Goal: Task Accomplishment & Management: Complete application form

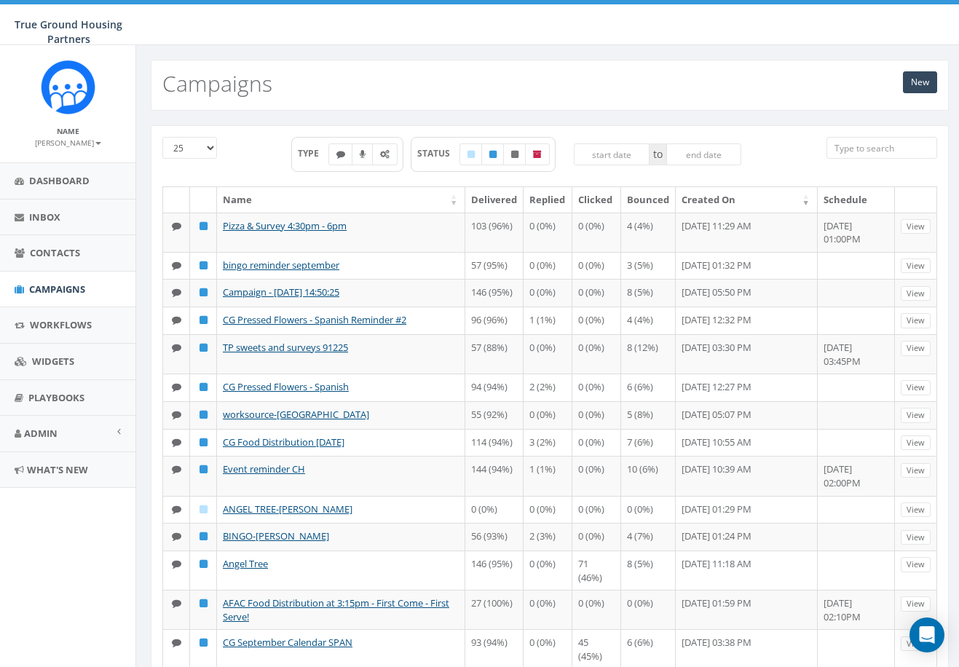
click at [83, 612] on aside "Name Heather Welsh Profile Sign Out Dashboard Inbox Contacts Campaigns Workflow…" at bounding box center [67, 356] width 135 height 622
click at [52, 266] on link "Contacts" at bounding box center [67, 253] width 135 height 36
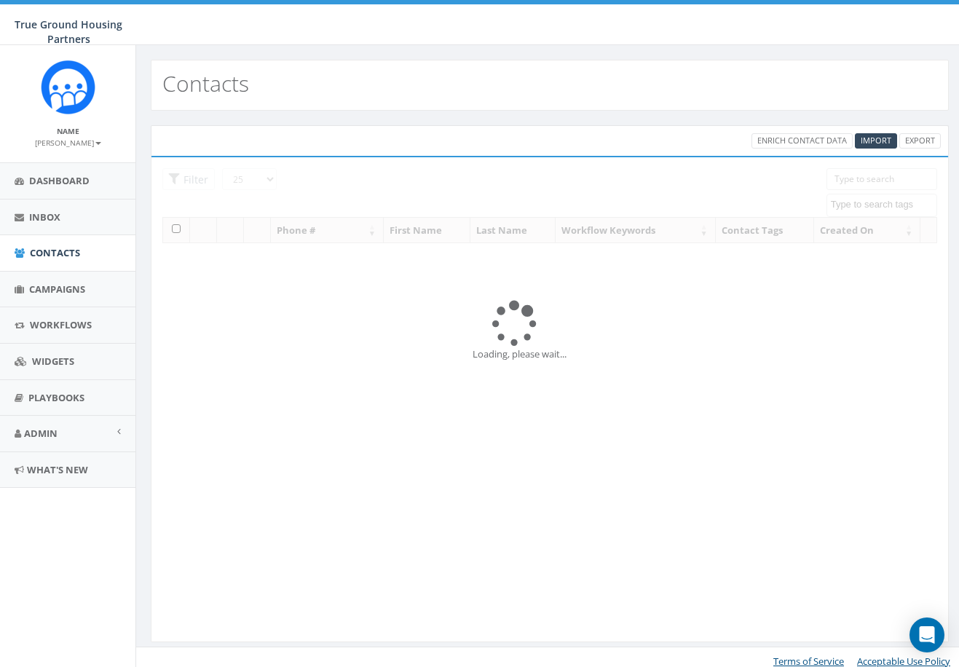
select select
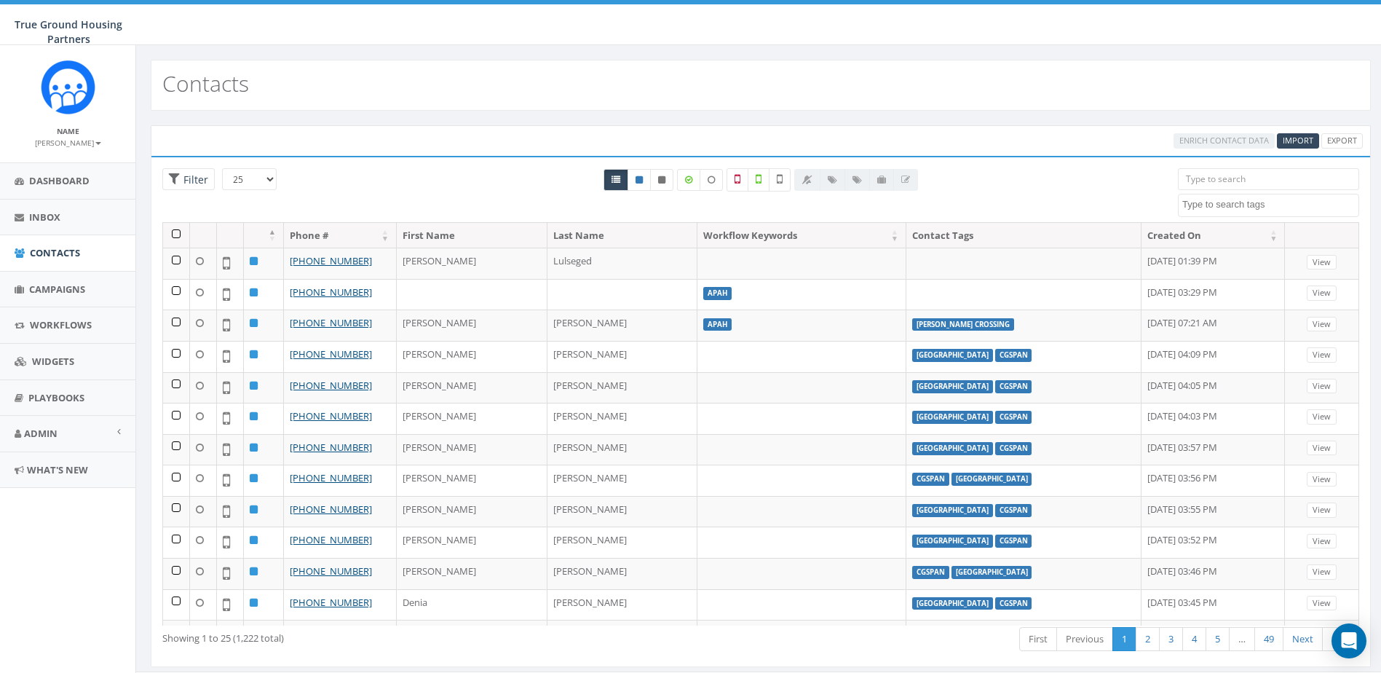
click at [958, 186] on input "search" at bounding box center [1268, 179] width 181 height 22
type input "[PERSON_NAME]"
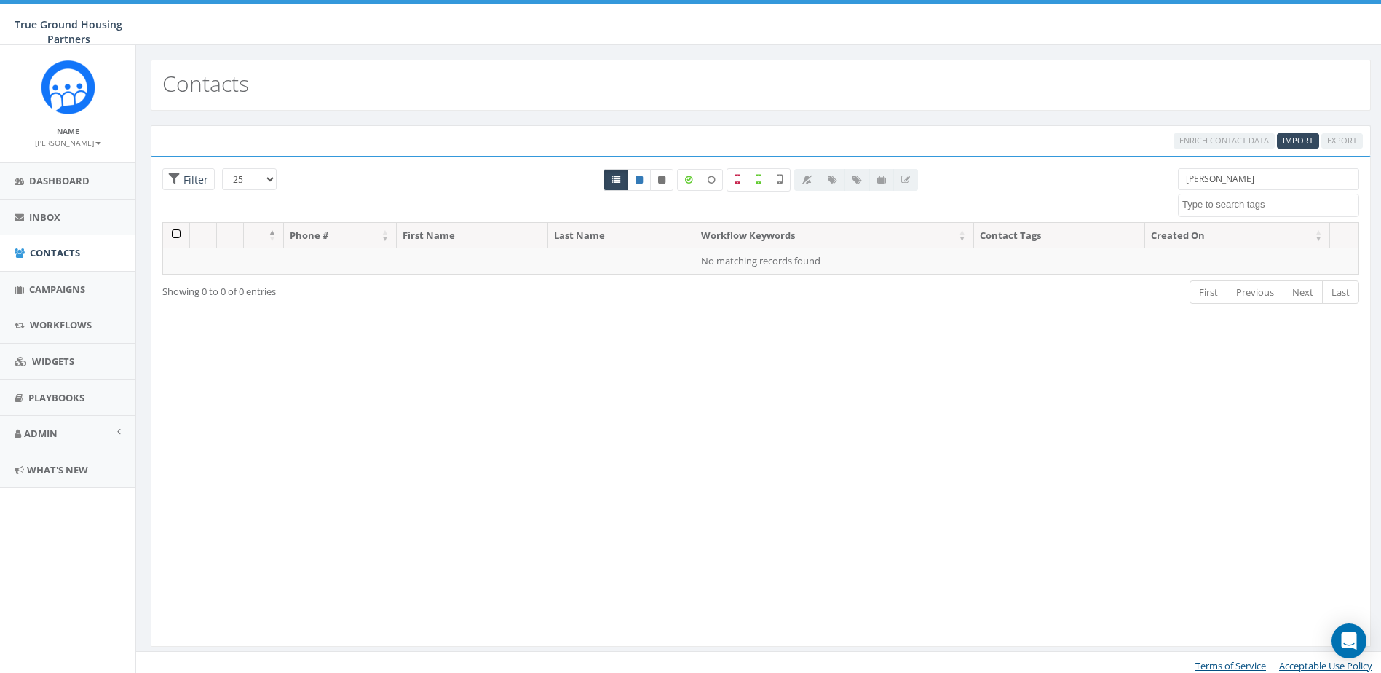
drag, startPoint x: 1301, startPoint y: 186, endPoint x: 1147, endPoint y: 178, distance: 154.5
click at [958, 178] on div "25 50 100 Filter All 0 contact(s) on current page All 1222 contact(s) filtered …" at bounding box center [760, 195] width 1219 height 54
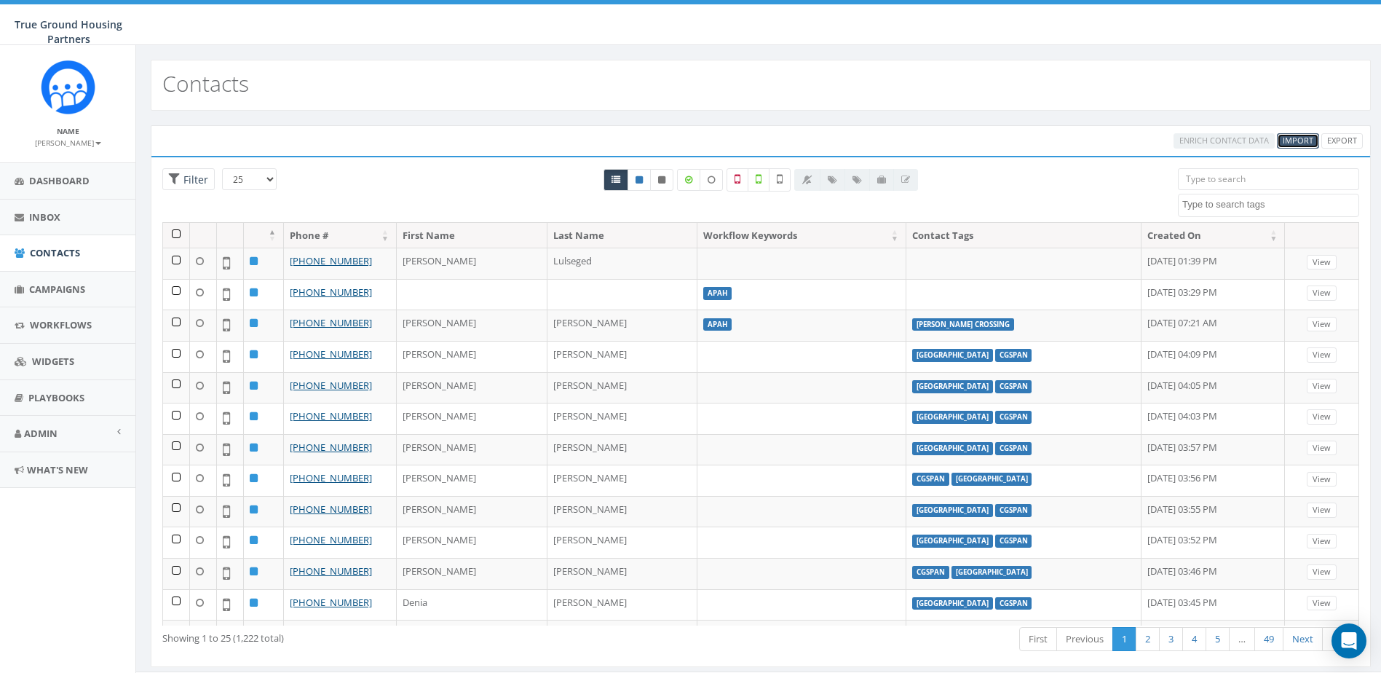
click at [958, 140] on span "Import" at bounding box center [1298, 140] width 31 height 11
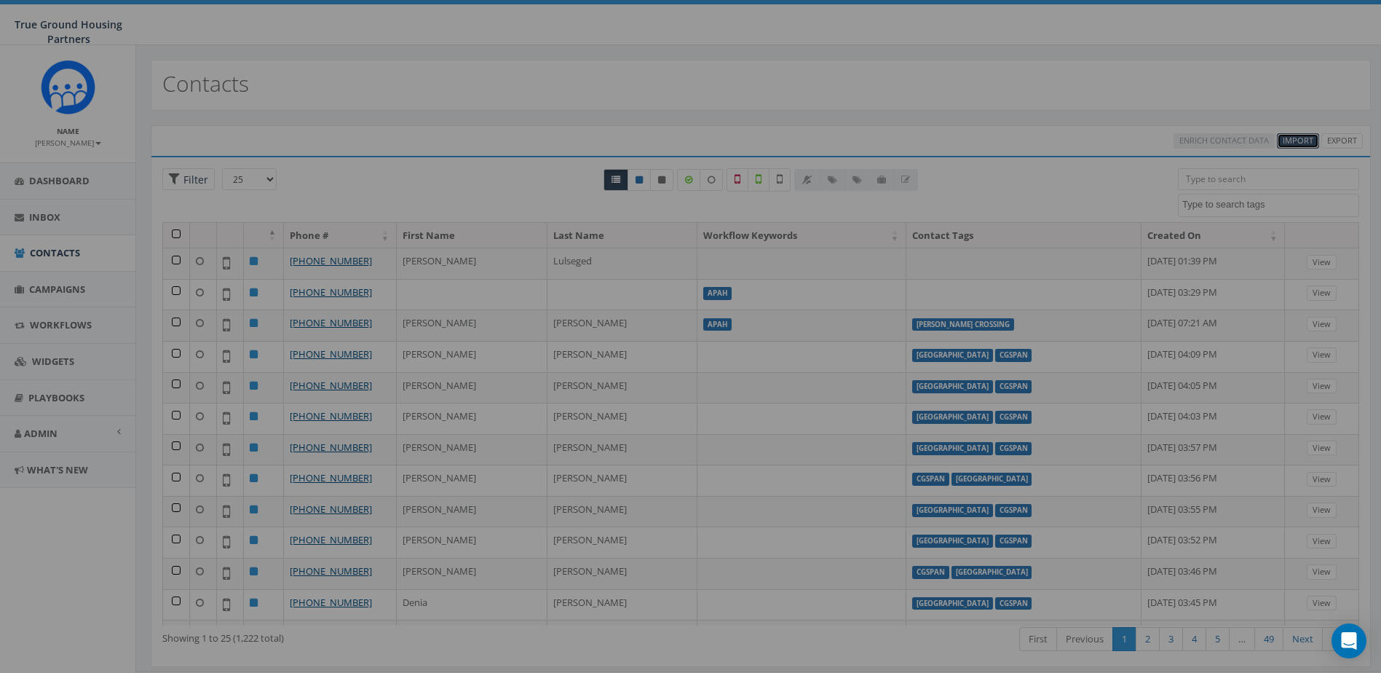
select select
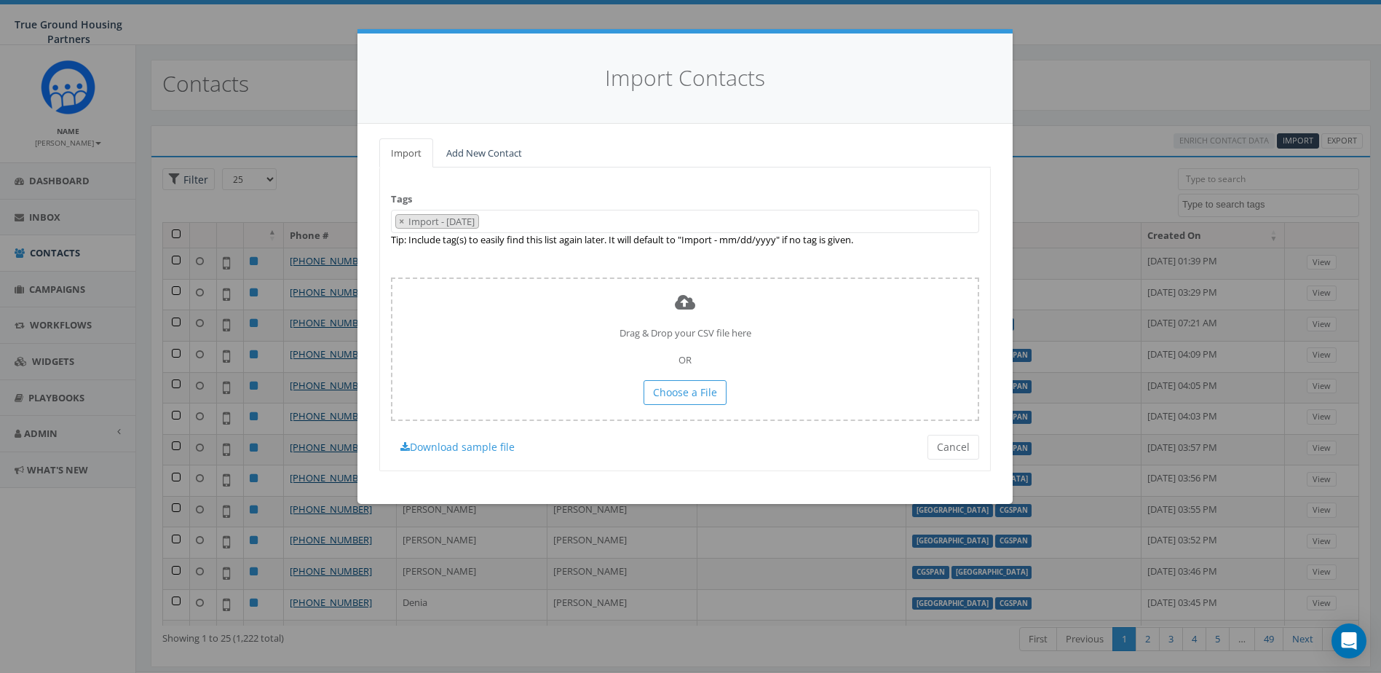
click at [494, 137] on div "Import Add New Contact Tags Import - [DATE] [DATE] [DATE] [DATE] [GEOGRAPHIC_DA…" at bounding box center [684, 314] width 655 height 380
click at [485, 148] on link "Add New Contact" at bounding box center [484, 153] width 99 height 30
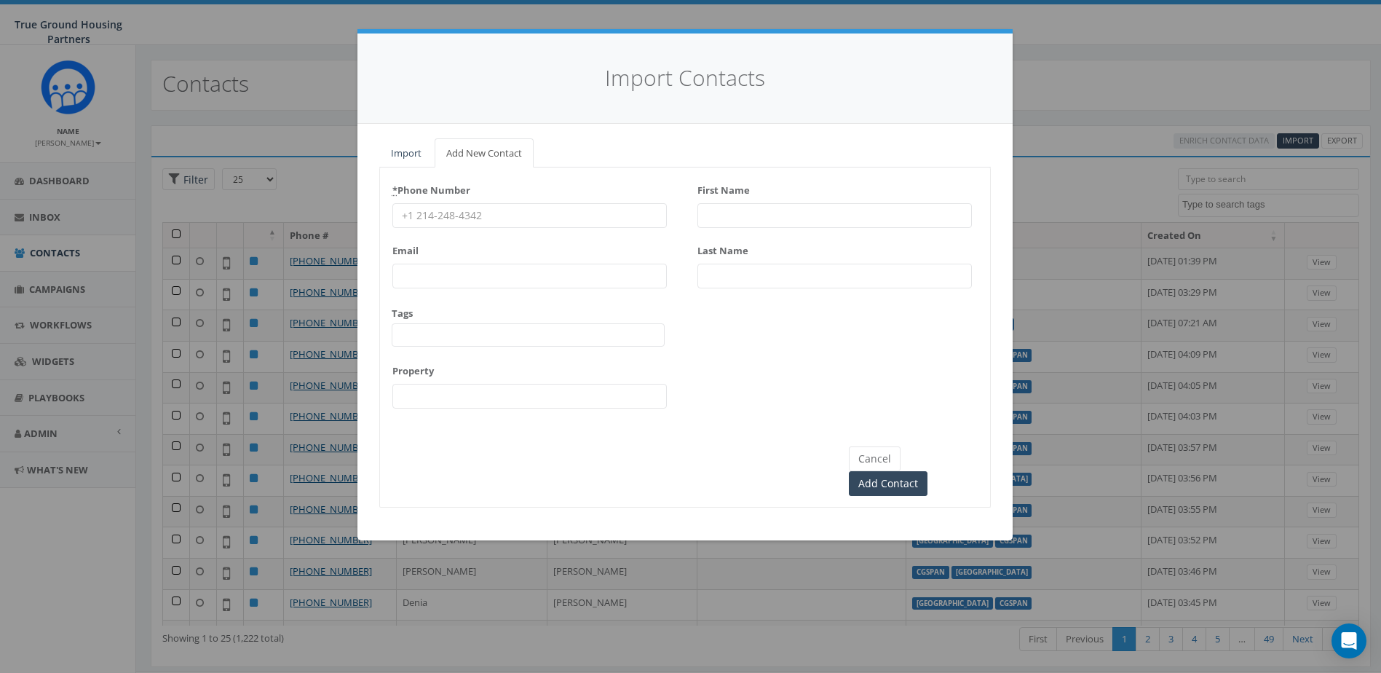
click at [762, 212] on input "First Name" at bounding box center [834, 215] width 274 height 25
type input "[PERSON_NAME]"
click at [882, 460] on button "Cancel" at bounding box center [875, 458] width 52 height 25
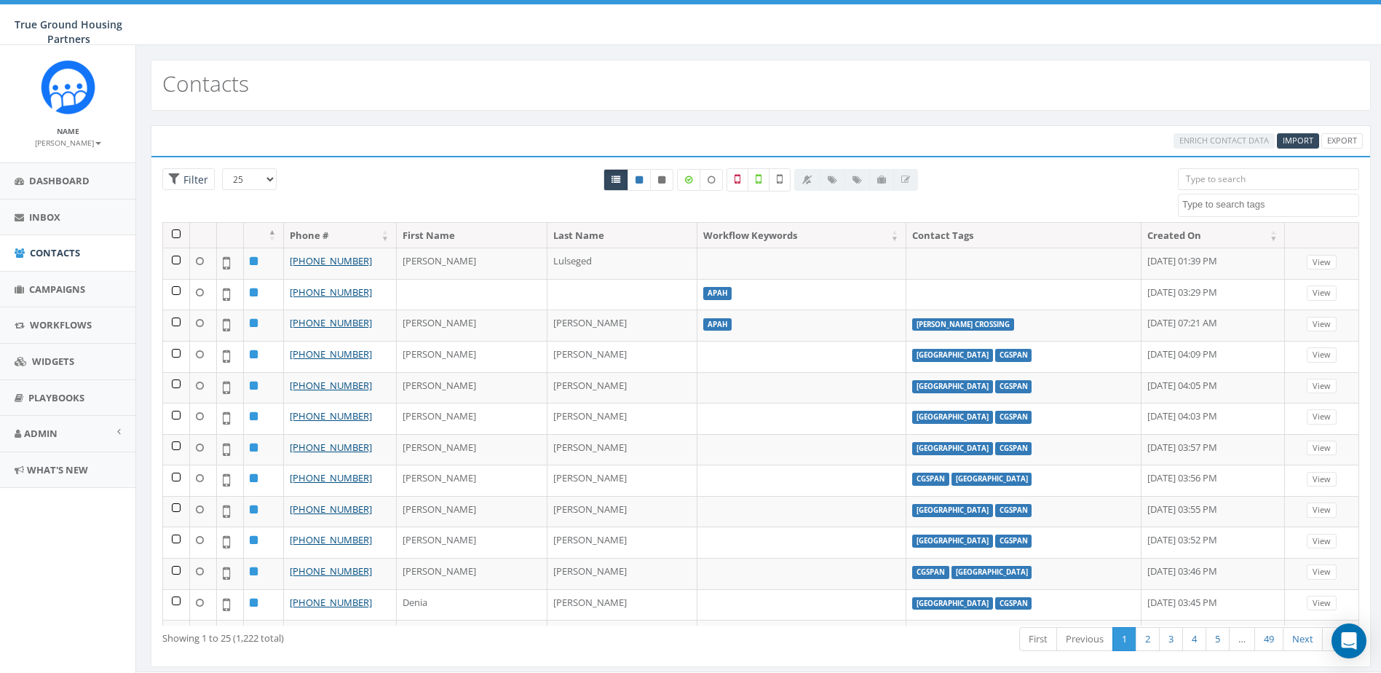
click at [958, 178] on input "search" at bounding box center [1268, 179] width 181 height 22
paste input "5714406181"
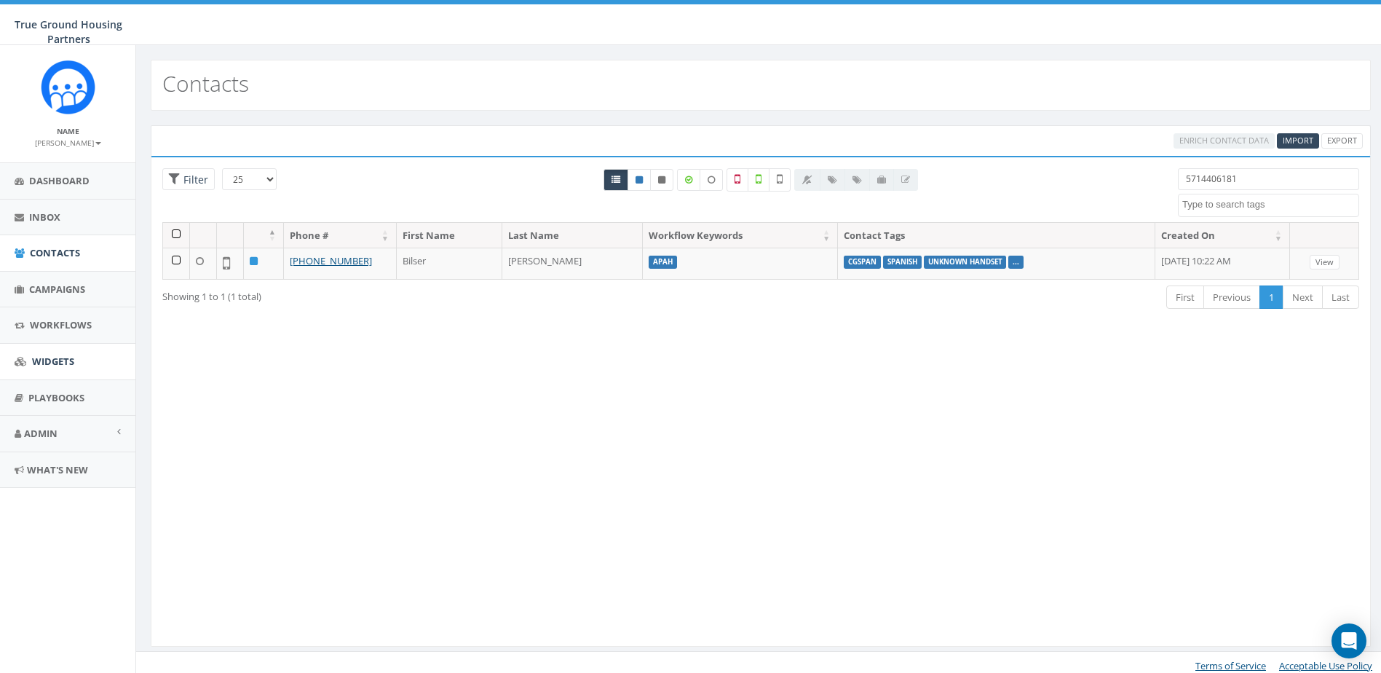
type input "5714406181"
click at [958, 174] on input "5714406181" at bounding box center [1268, 179] width 181 height 22
paste input "2026510980"
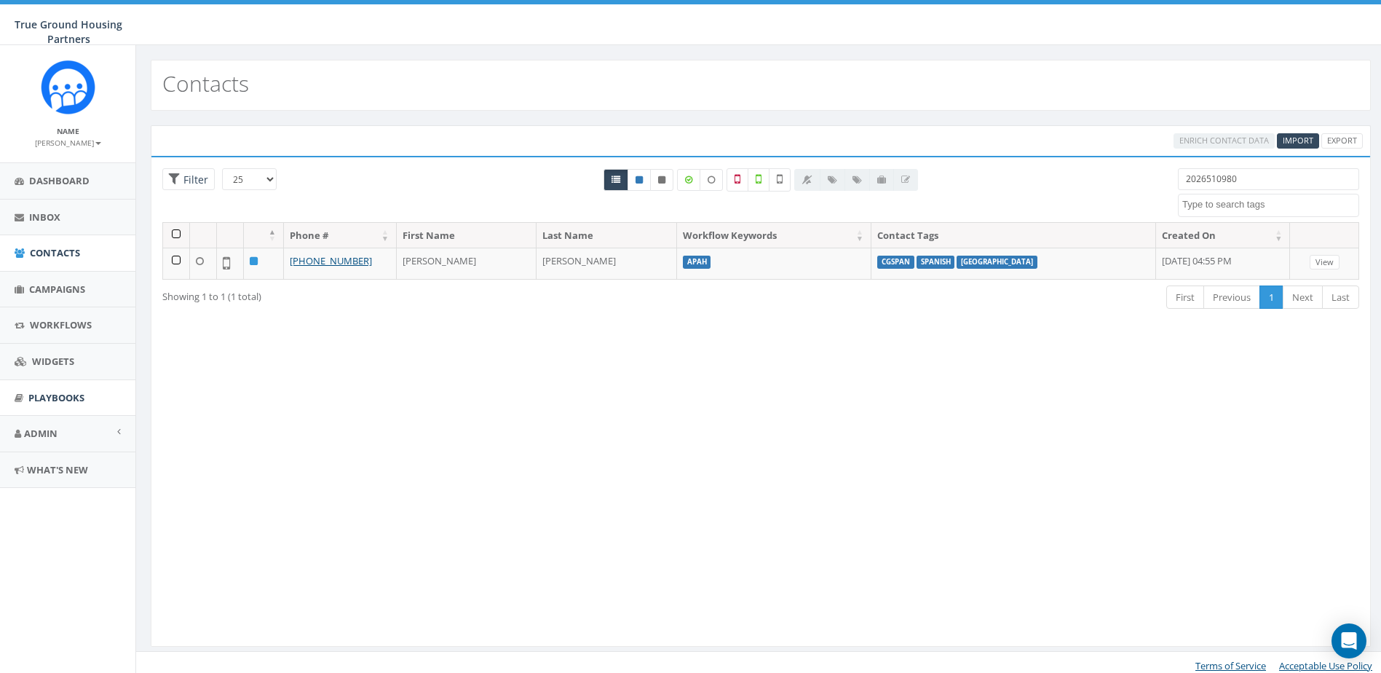
type input "2026510980"
click at [958, 175] on input "2026510980" at bounding box center [1268, 179] width 181 height 22
paste input "3015188445"
type input "3015188445"
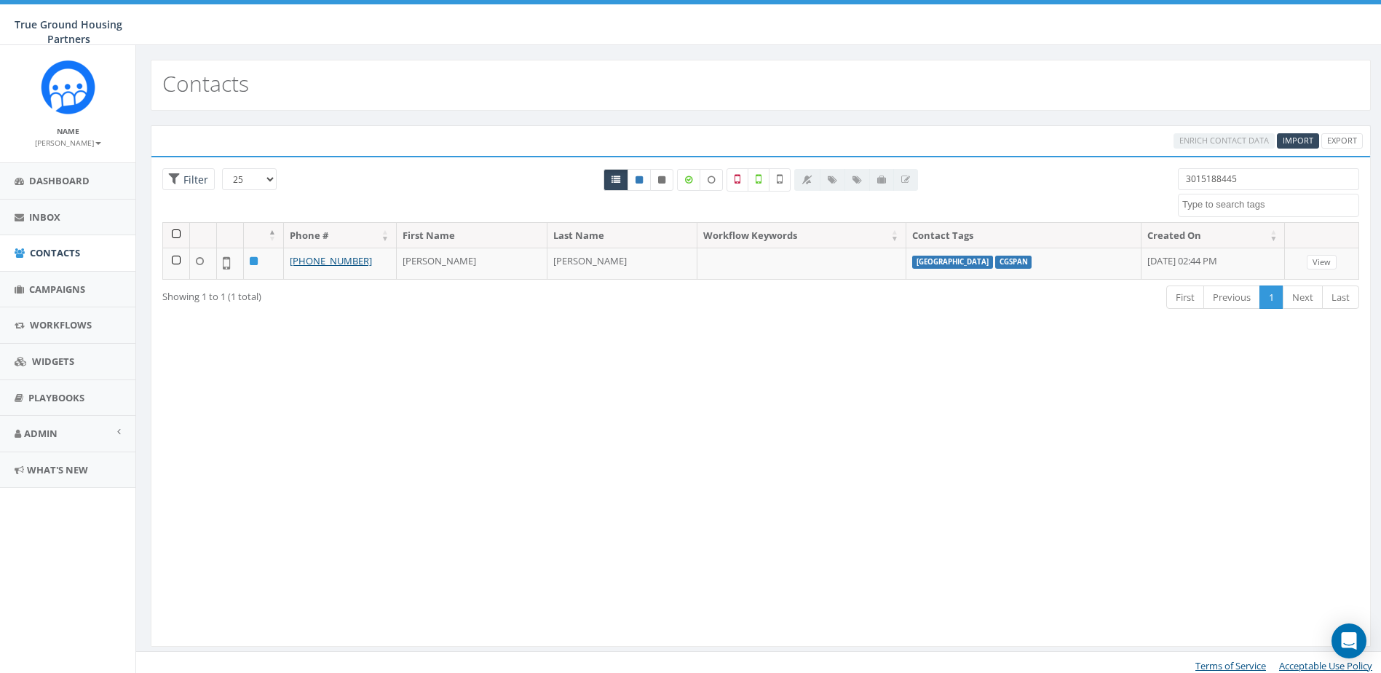
click at [958, 174] on input "3015188445" at bounding box center [1268, 179] width 181 height 22
paste input "2029995261"
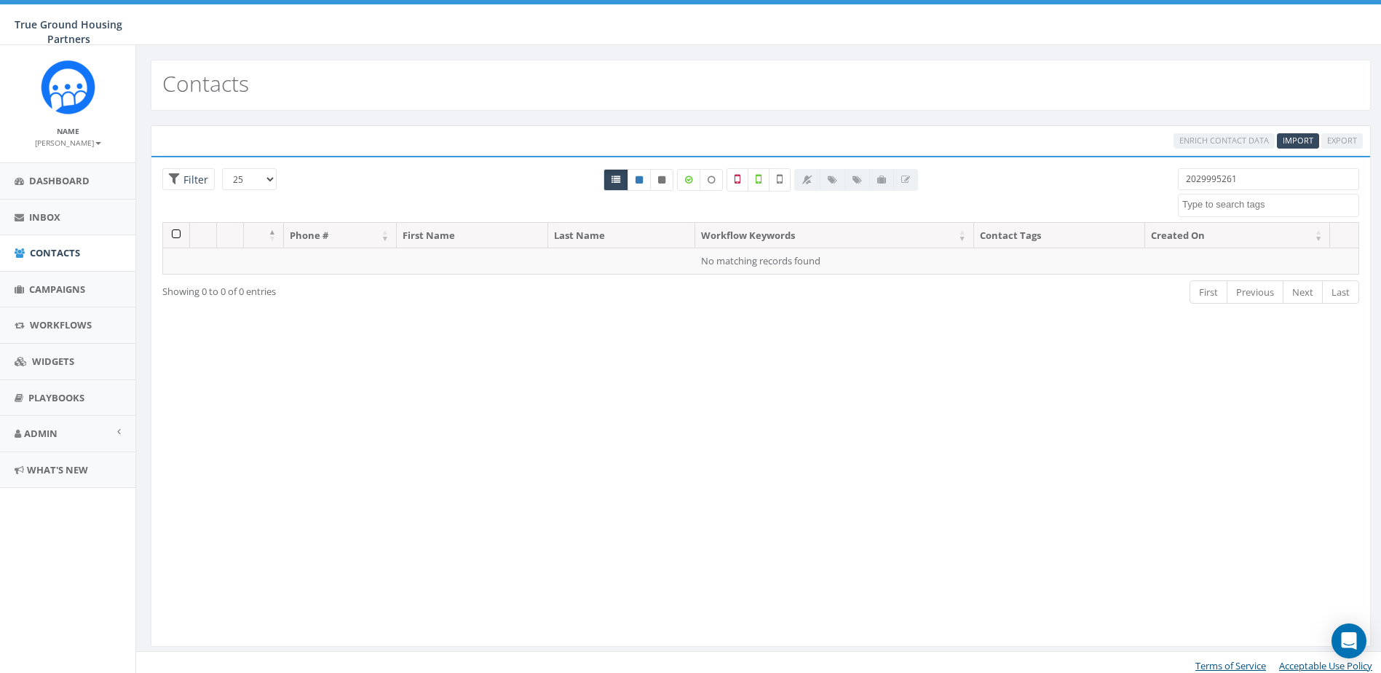
click at [958, 173] on input "2029995261" at bounding box center [1268, 179] width 181 height 22
type input "2029995261"
click at [958, 178] on input "2029995261" at bounding box center [1268, 179] width 181 height 22
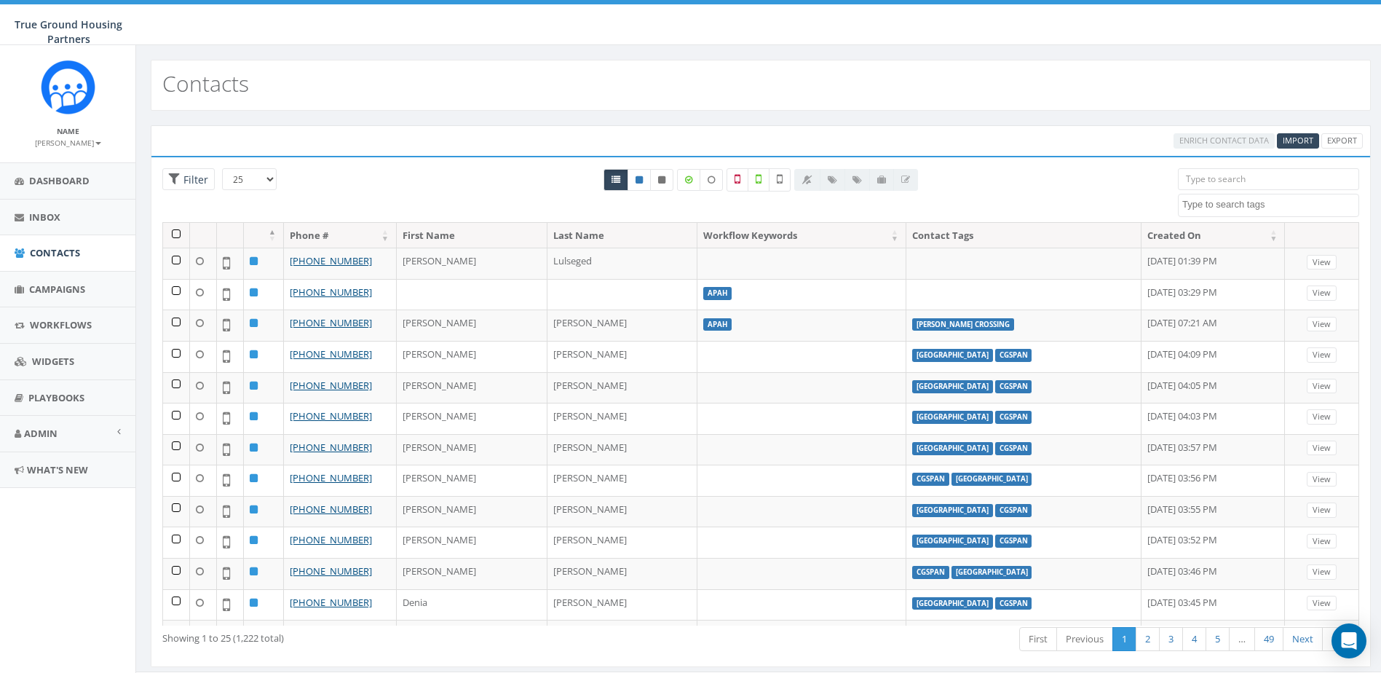
click at [958, 130] on div "Enrich Contact Data Import Export" at bounding box center [761, 140] width 1220 height 31
click at [958, 135] on span "Import" at bounding box center [1298, 140] width 31 height 11
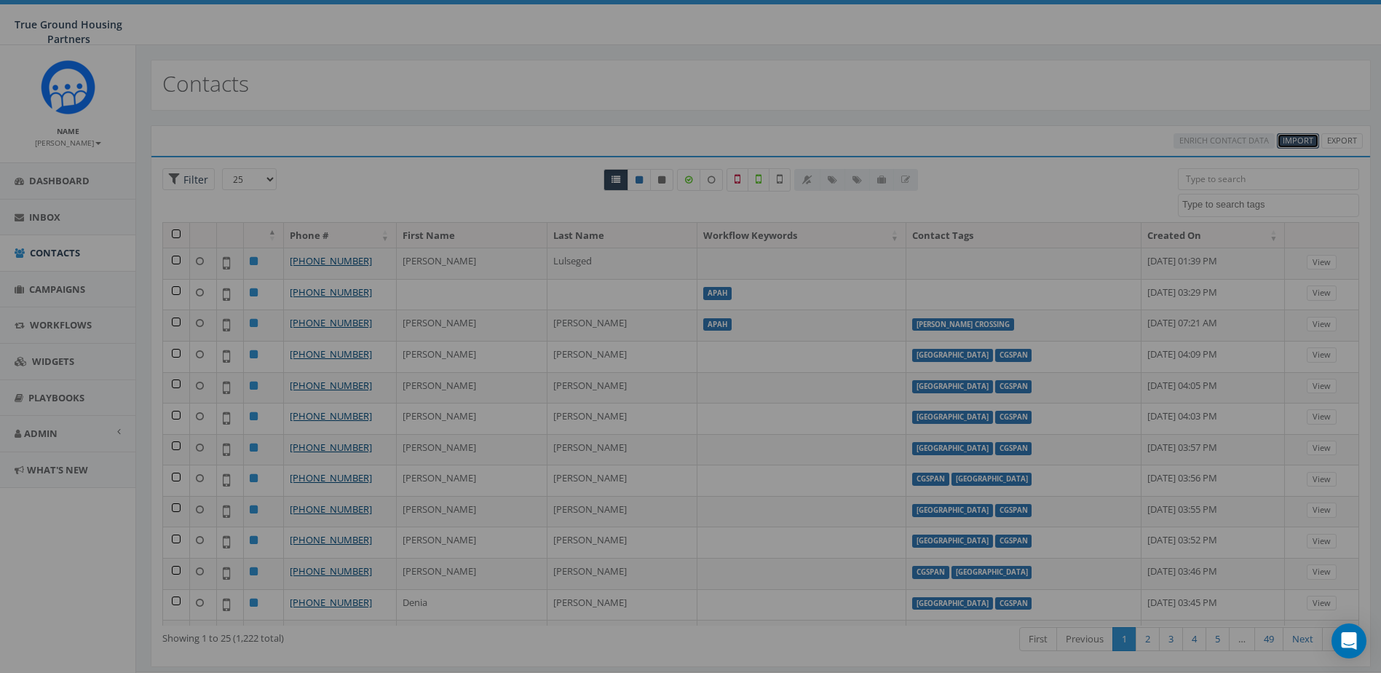
select select
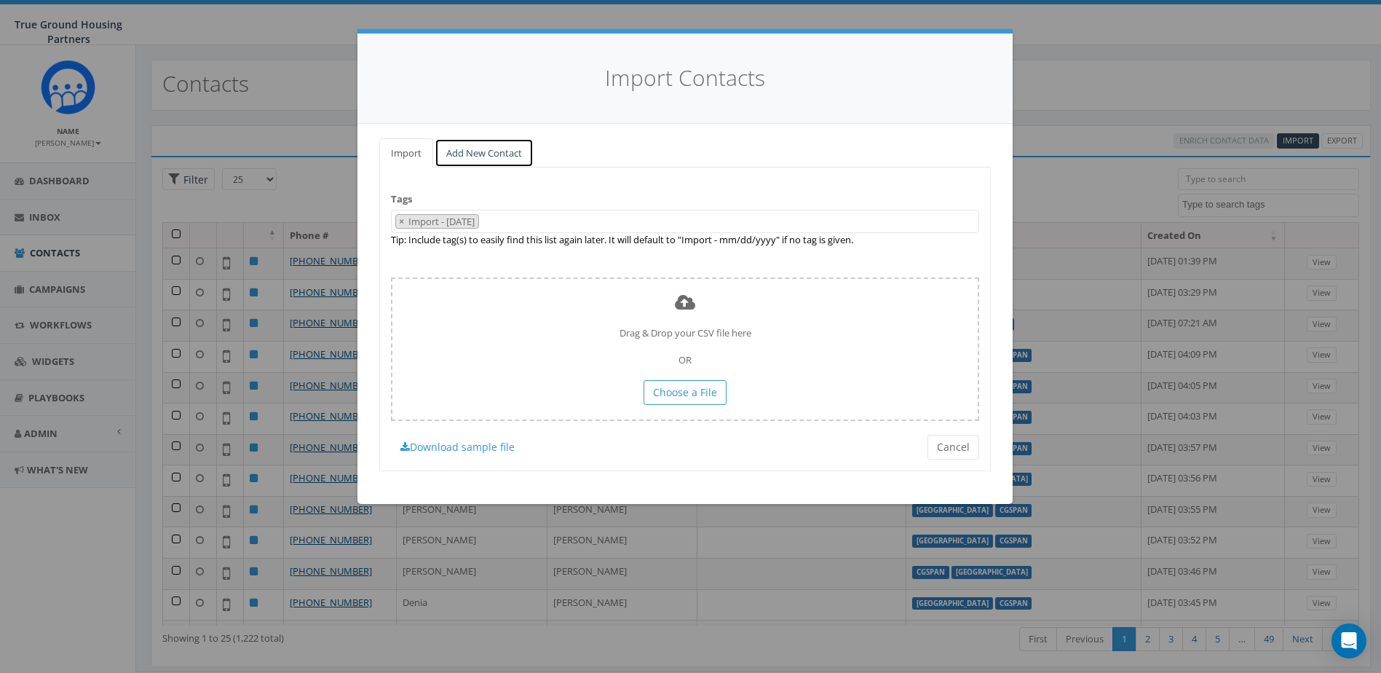
click at [505, 157] on link "Add New Contact" at bounding box center [484, 153] width 99 height 30
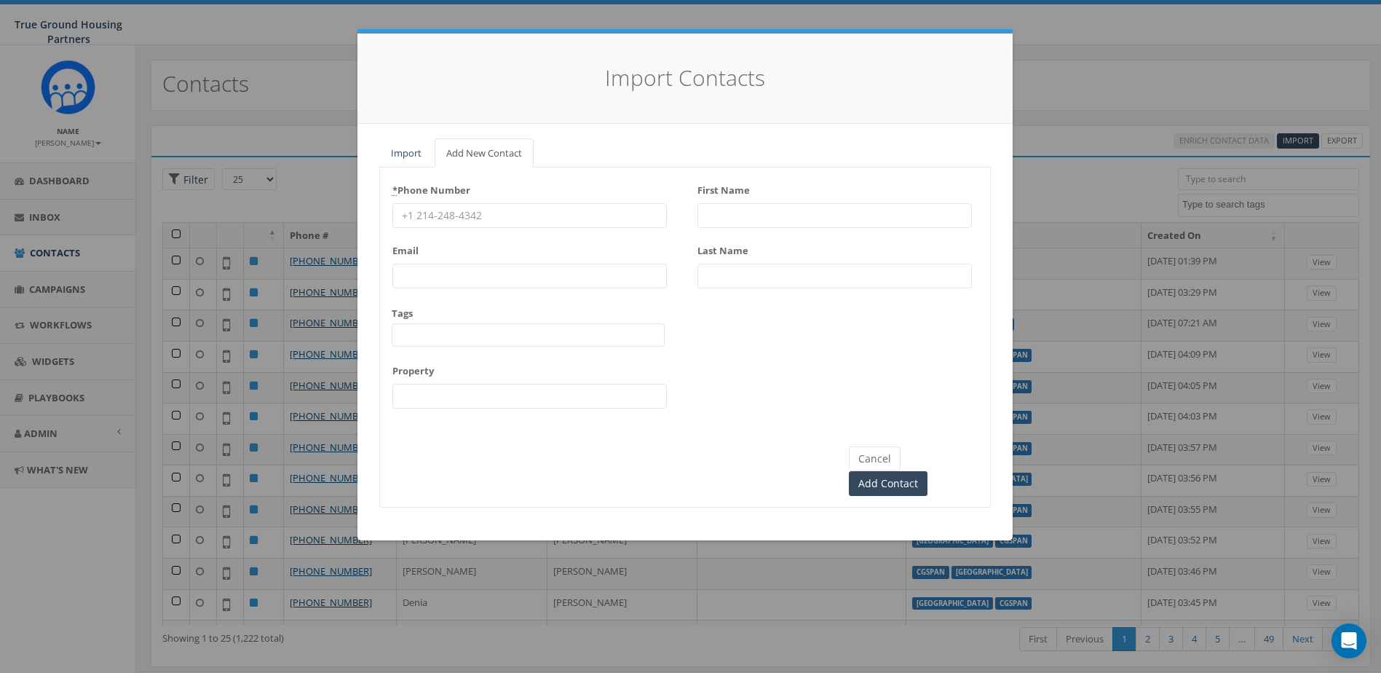
click at [723, 218] on input "First Name" at bounding box center [834, 215] width 274 height 25
type input "Aquah"
type input "[PERSON_NAME]"
click at [584, 221] on input "* Phone Number" at bounding box center [529, 215] width 274 height 25
paste input "2029995261"
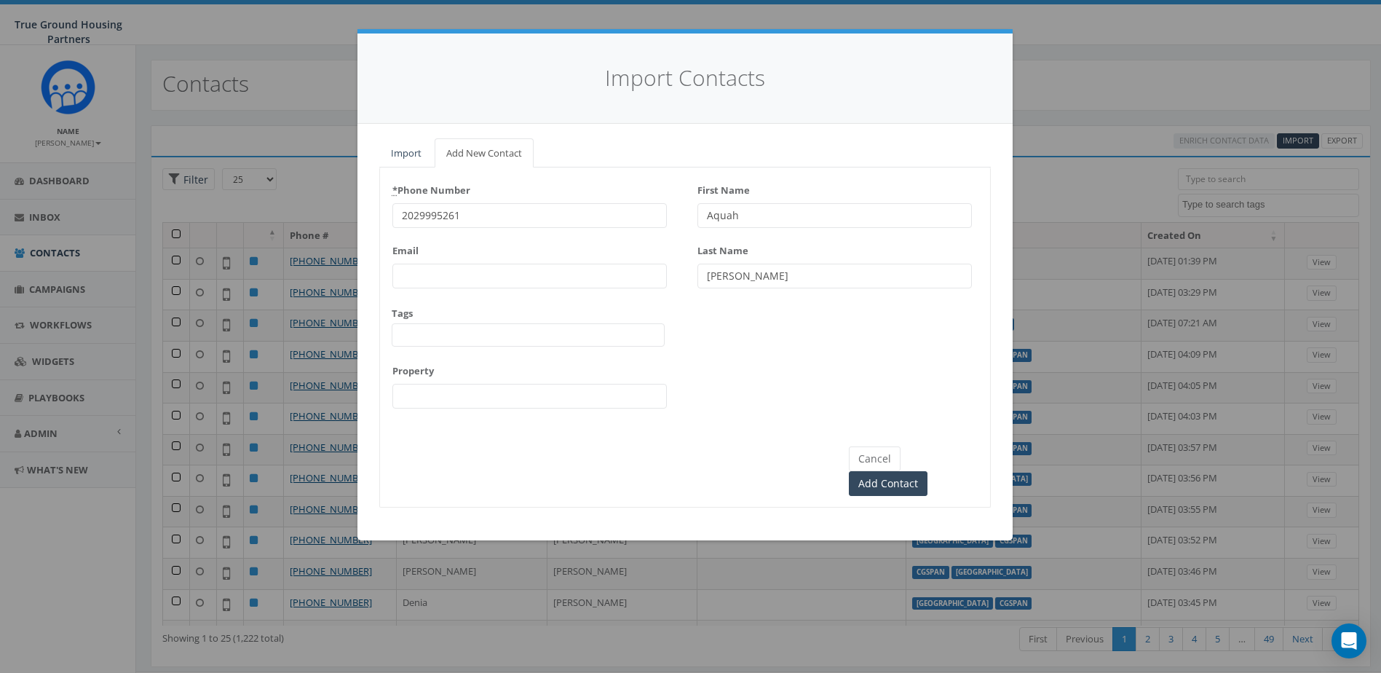
type input "2029995261"
drag, startPoint x: 469, startPoint y: 269, endPoint x: 465, endPoint y: 282, distance: 13.6
click at [469, 269] on input "Email" at bounding box center [529, 276] width 274 height 25
click at [419, 341] on span at bounding box center [528, 334] width 273 height 23
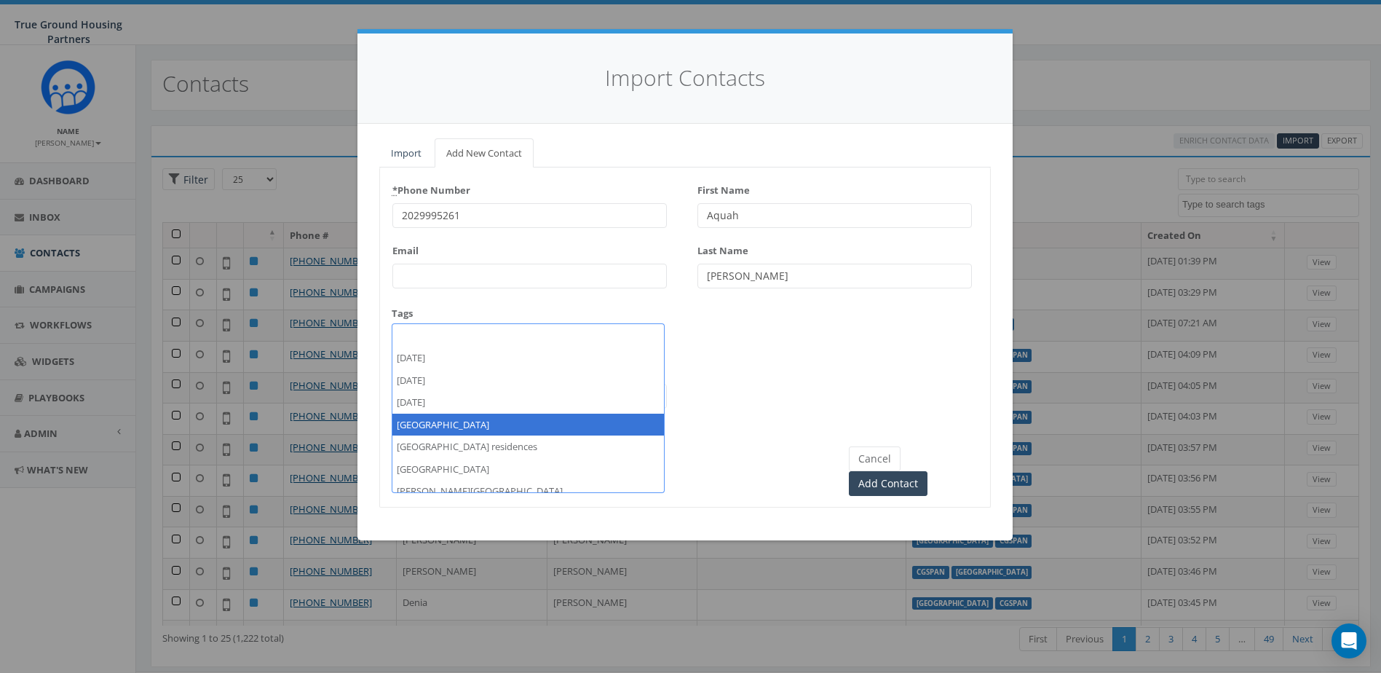
click at [799, 401] on div "* Phone Number [PHONE_NUMBER] Email Tags [DATE] [DATE] [DATE] [GEOGRAPHIC_DATA]…" at bounding box center [685, 298] width 610 height 240
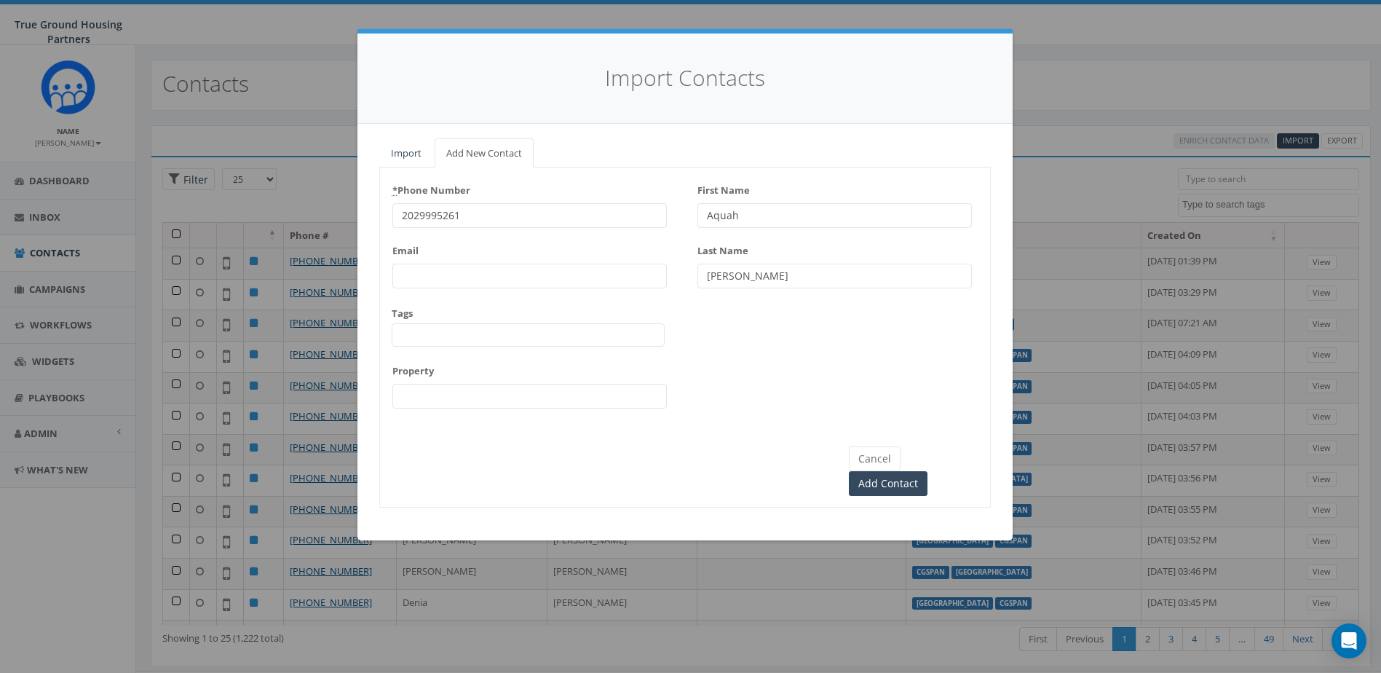
click at [502, 401] on input "Property" at bounding box center [529, 396] width 274 height 25
type input "[GEOGRAPHIC_DATA]"
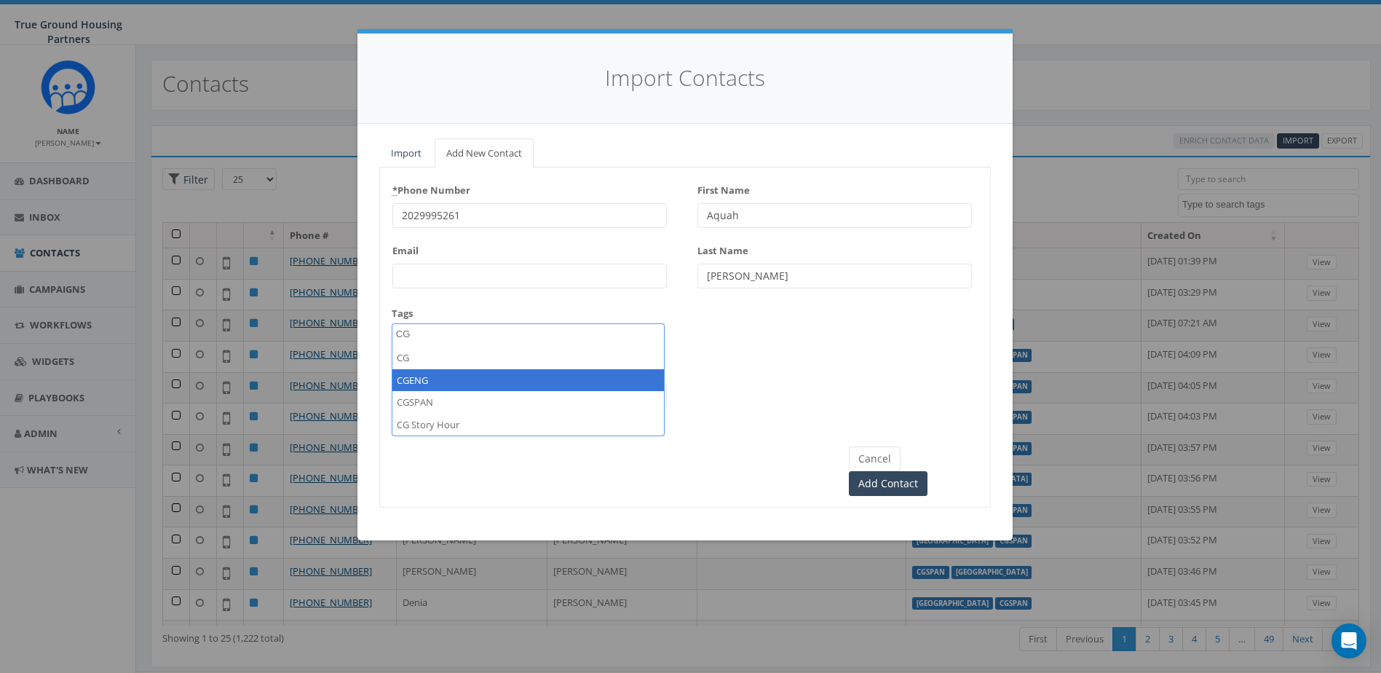
type textarea "CG"
select select "CGENG"
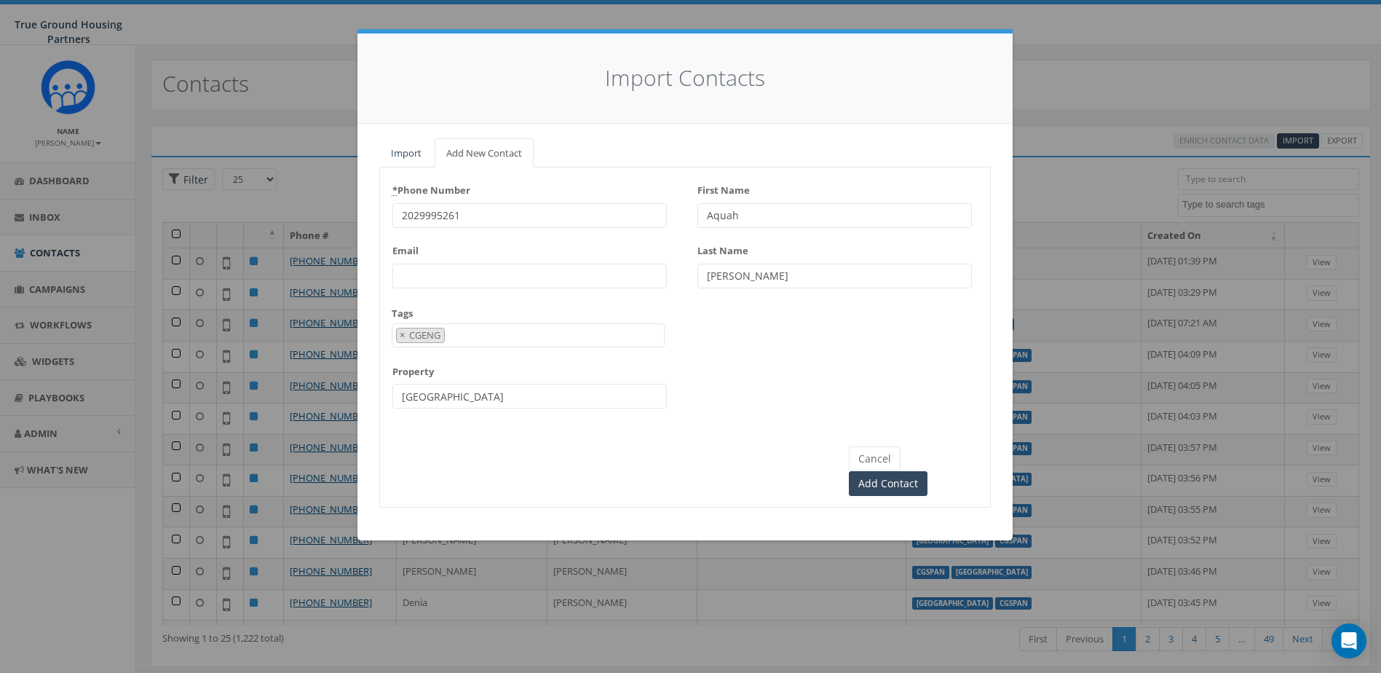
click at [785, 348] on div "* Phone Number [PHONE_NUMBER] Email Tags [DATE] [DATE] [DATE] [GEOGRAPHIC_DATA]…" at bounding box center [685, 298] width 610 height 241
click at [491, 328] on span "× CGENG" at bounding box center [528, 335] width 273 height 24
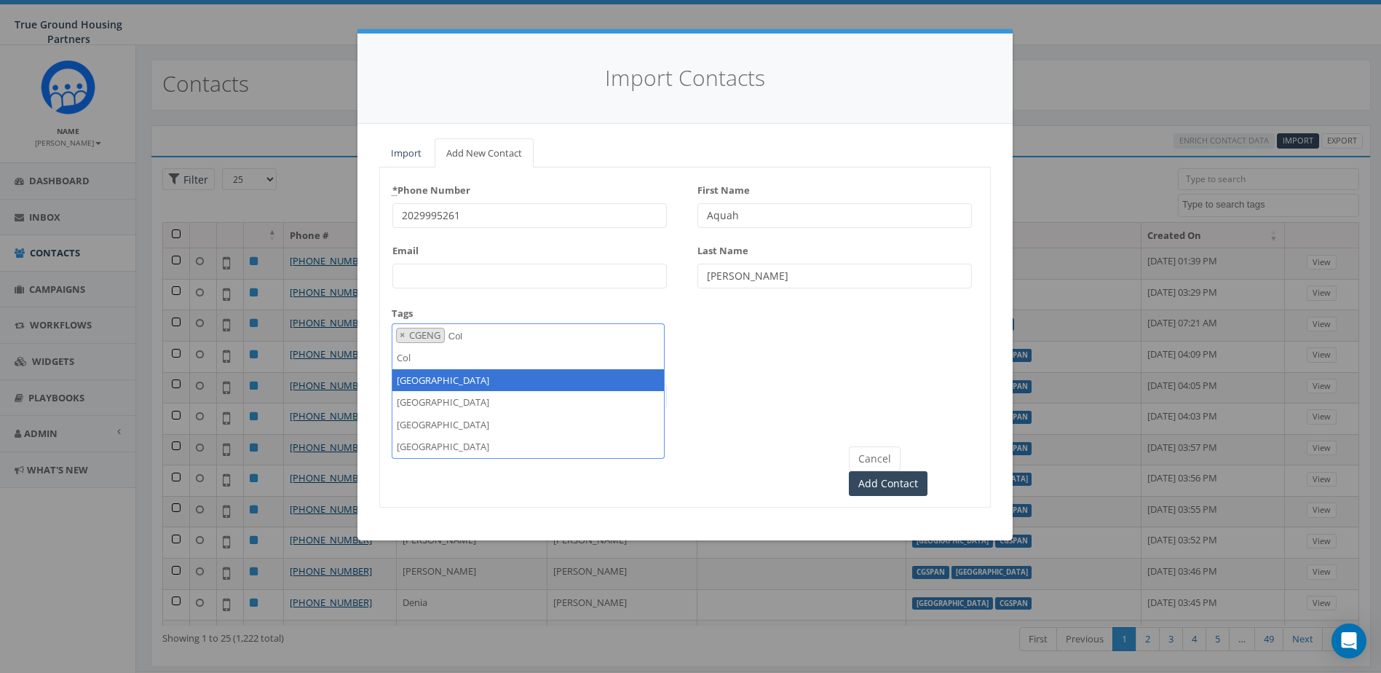
type textarea "Col"
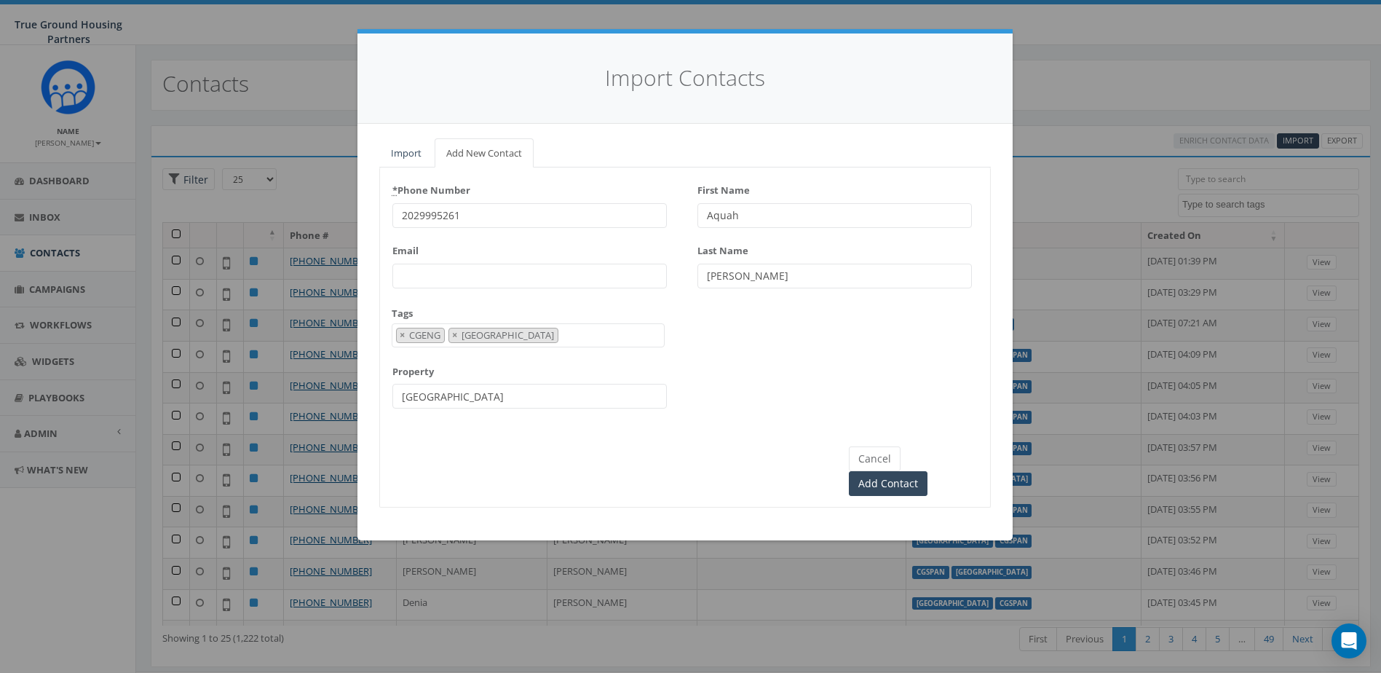
click at [443, 468] on div "Cancel Add Contact" at bounding box center [685, 457] width 610 height 76
click at [928, 471] on input "Add Contact" at bounding box center [888, 483] width 79 height 25
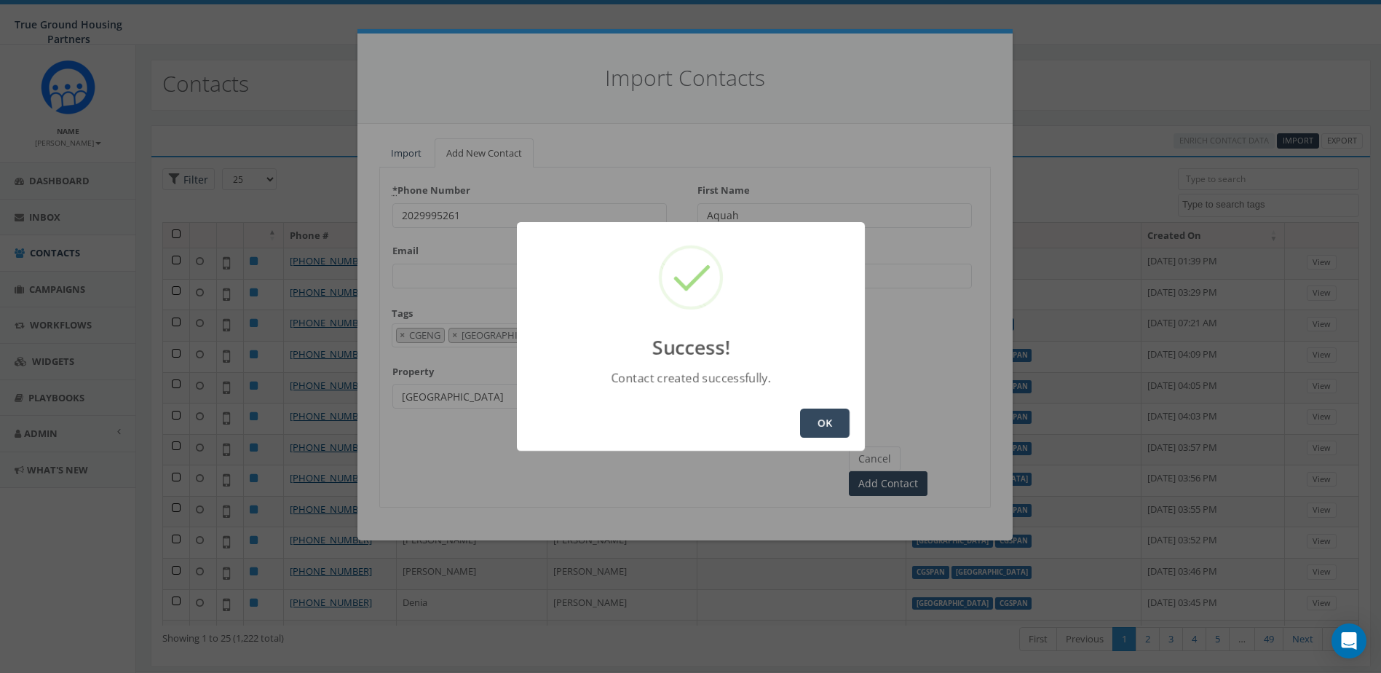
click at [821, 429] on button "OK" at bounding box center [825, 422] width 50 height 29
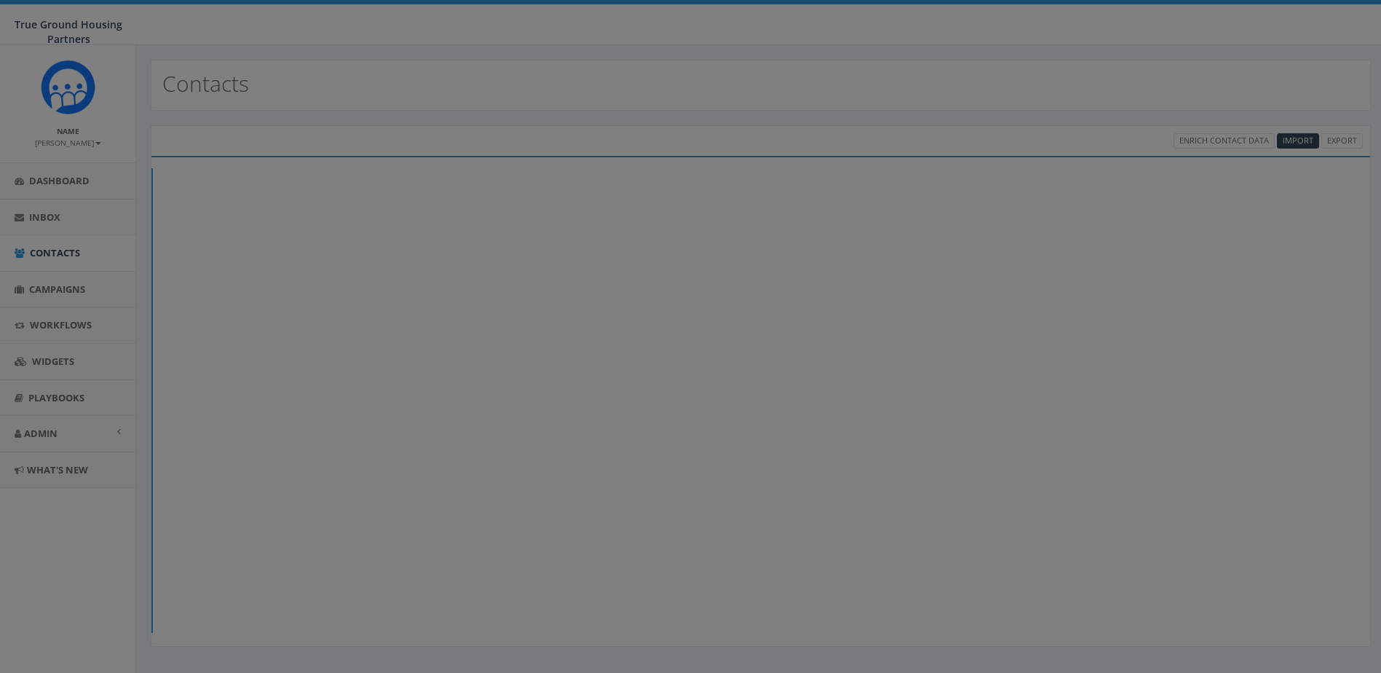
select select
